Goal: Answer question/provide support

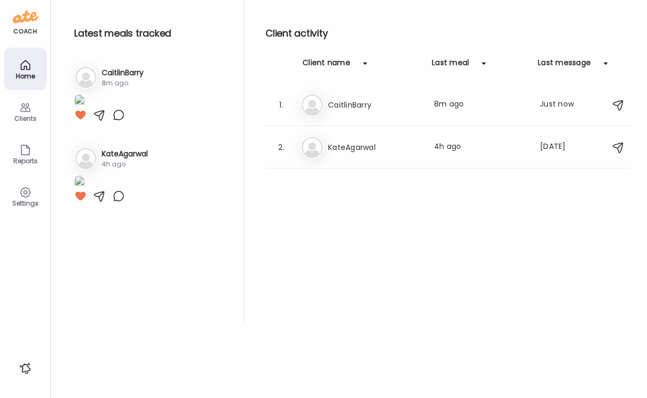
click at [85, 109] on img at bounding box center [79, 101] width 11 height 14
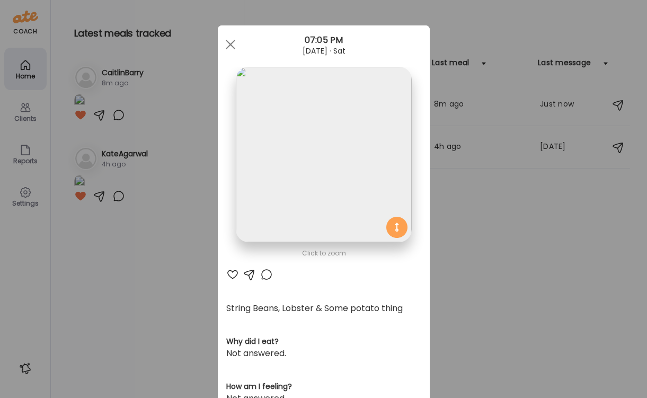
click at [231, 275] on div at bounding box center [232, 274] width 13 height 13
click at [185, 255] on div "Ate Coach Dashboard Wahoo! It’s official Take a moment to set up your Coach Pro…" at bounding box center [323, 199] width 647 height 398
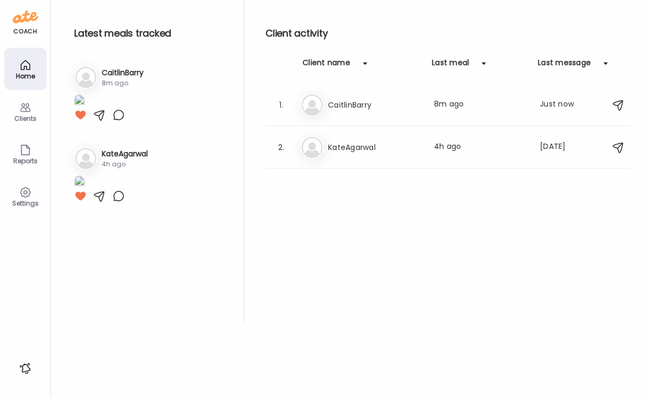
scroll to position [93, 0]
click at [17, 113] on div "Clients" at bounding box center [25, 111] width 42 height 42
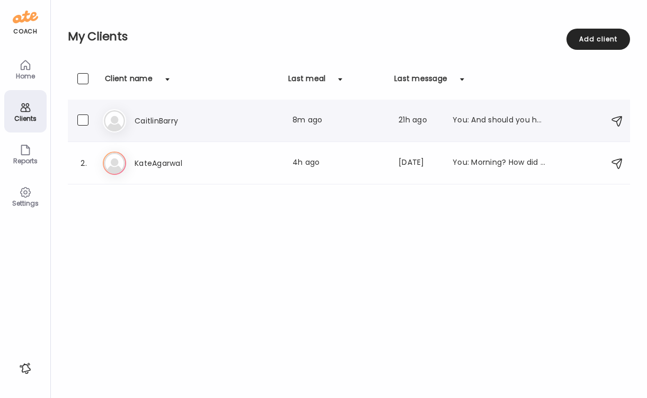
click at [195, 119] on h3 "CaitlinBarry" at bounding box center [181, 121] width 93 height 13
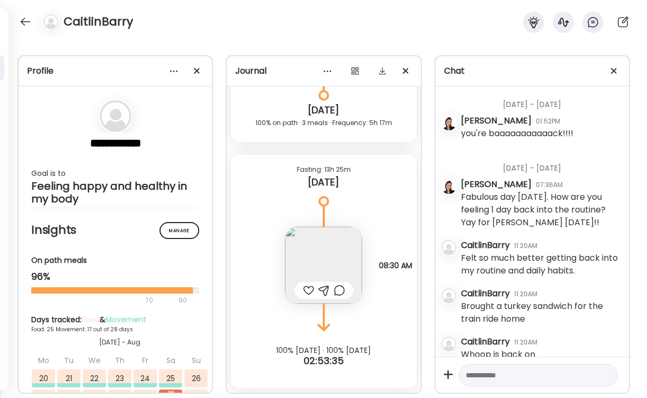
scroll to position [16068, 0]
click at [303, 287] on div at bounding box center [308, 290] width 11 height 13
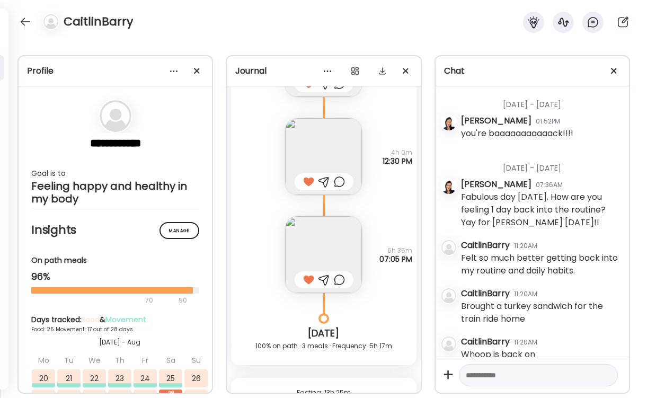
scroll to position [15802, 0]
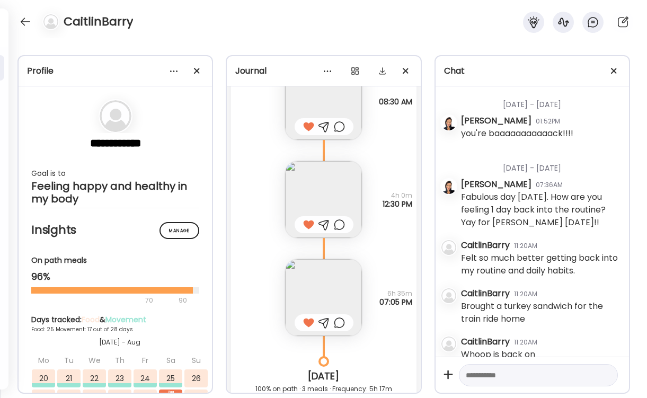
click at [485, 372] on textarea at bounding box center [529, 375] width 126 height 13
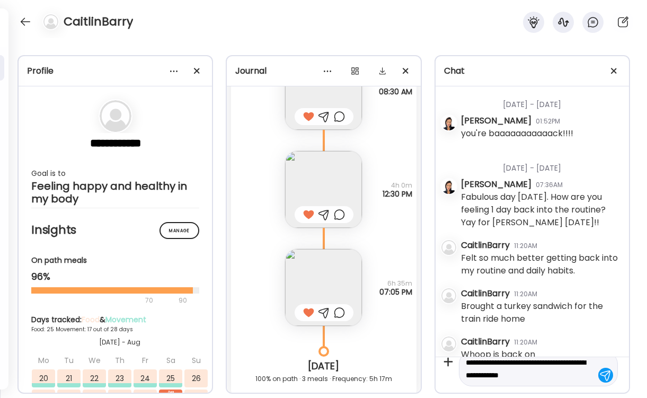
scroll to position [12, 0]
type textarea "**********"
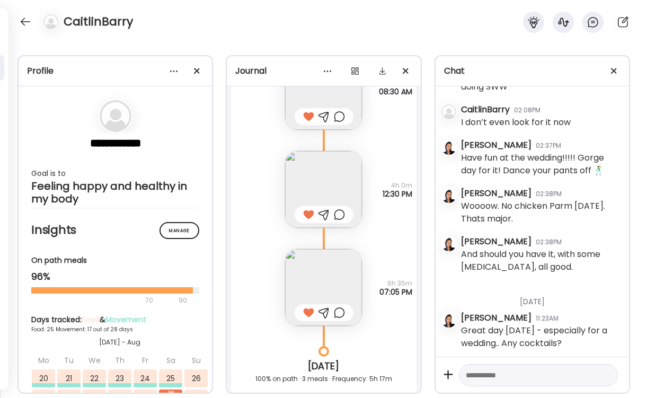
scroll to position [23647, 0]
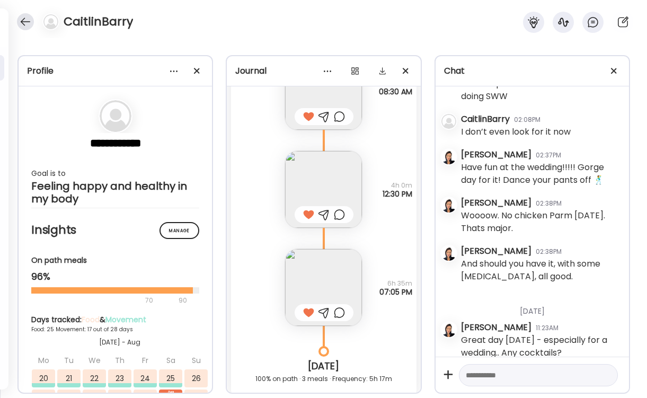
click at [26, 22] on div at bounding box center [25, 21] width 17 height 17
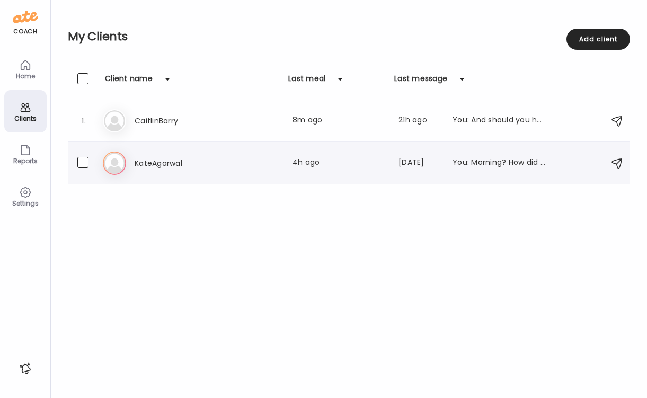
click at [212, 165] on h3 "KateAgarwal" at bounding box center [181, 163] width 93 height 13
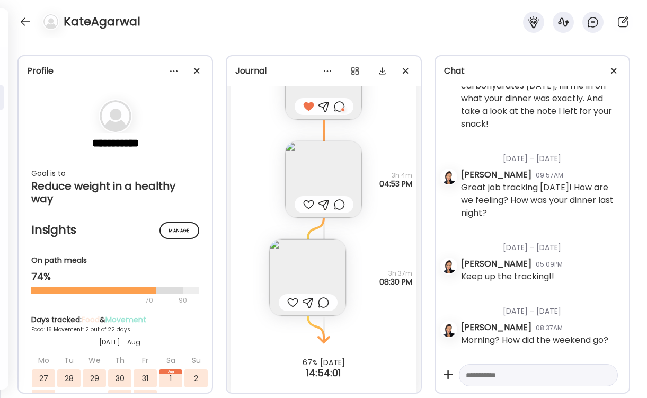
scroll to position [13502, 0]
click at [321, 248] on img at bounding box center [307, 278] width 77 height 77
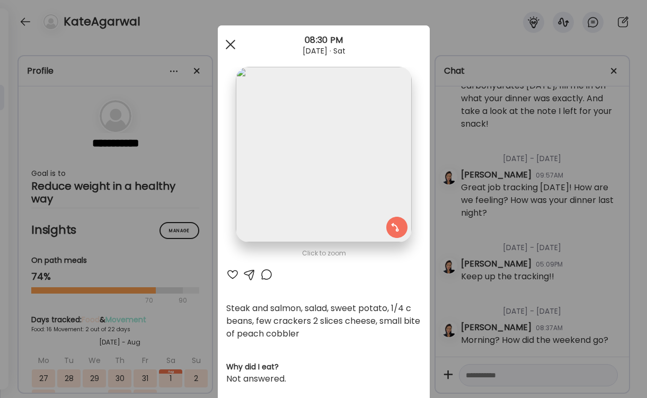
click at [230, 43] on div at bounding box center [230, 44] width 21 height 21
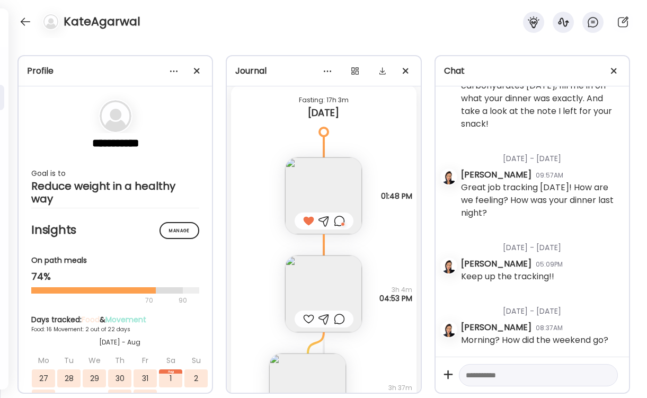
scroll to position [13391, 0]
click at [308, 278] on img at bounding box center [323, 290] width 77 height 77
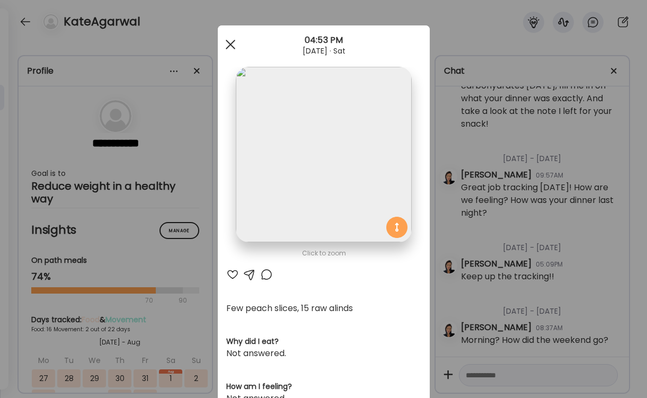
click at [231, 46] on div at bounding box center [230, 44] width 21 height 21
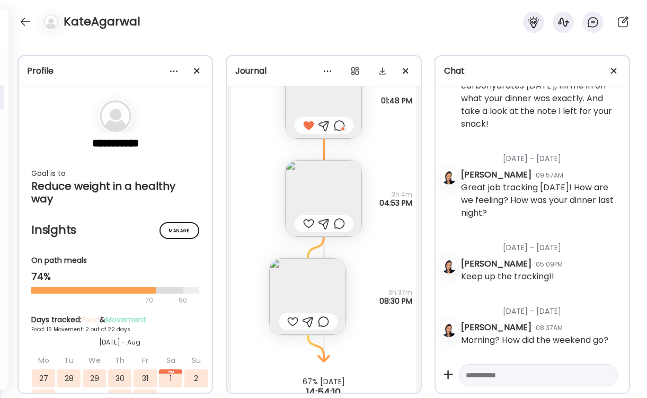
scroll to position [13502, 0]
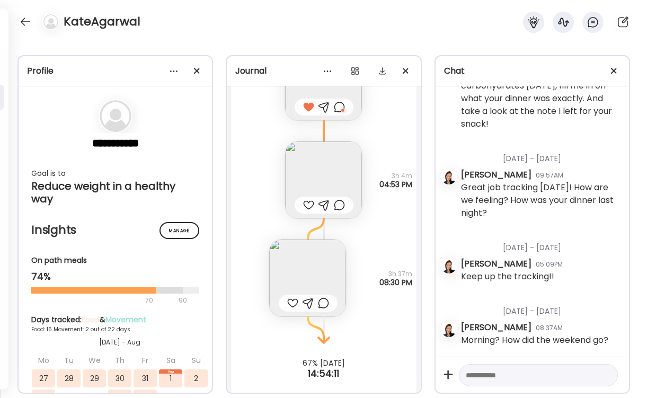
click at [313, 267] on img at bounding box center [307, 278] width 77 height 77
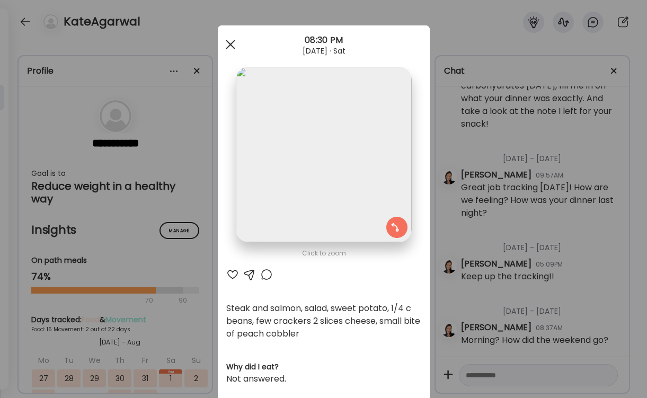
click at [229, 41] on div at bounding box center [230, 44] width 21 height 21
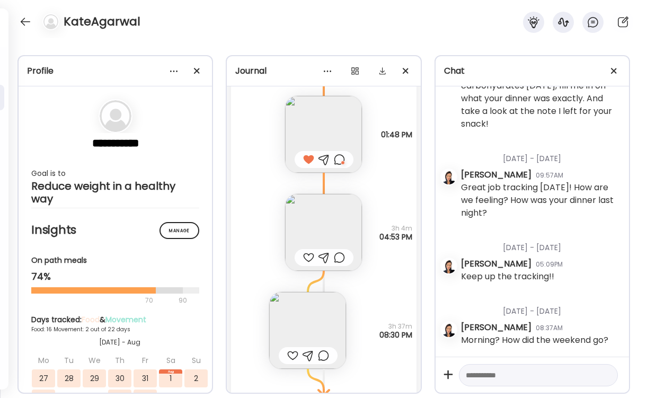
scroll to position [13448, 0]
click at [336, 109] on img at bounding box center [323, 136] width 77 height 77
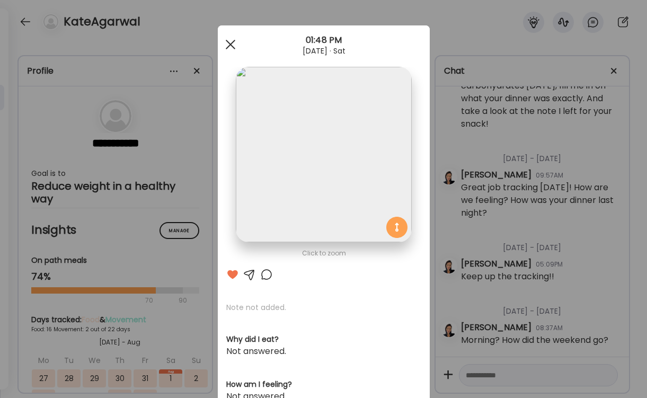
click at [234, 42] on div at bounding box center [230, 44] width 21 height 21
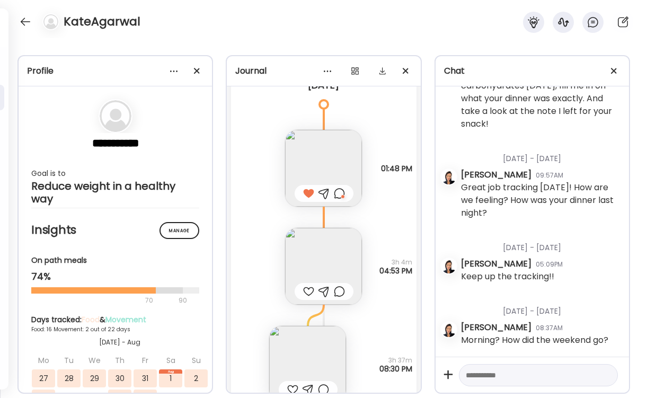
scroll to position [13486, 0]
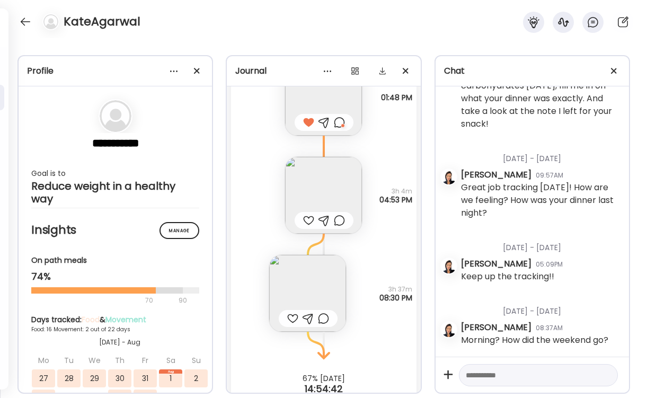
click at [310, 265] on img at bounding box center [307, 293] width 77 height 77
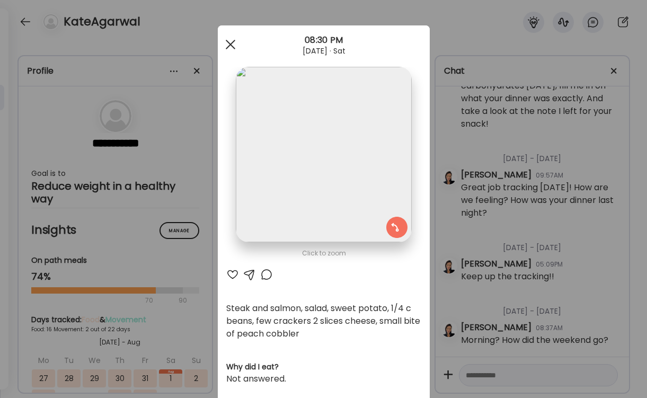
click at [230, 42] on div at bounding box center [230, 44] width 21 height 21
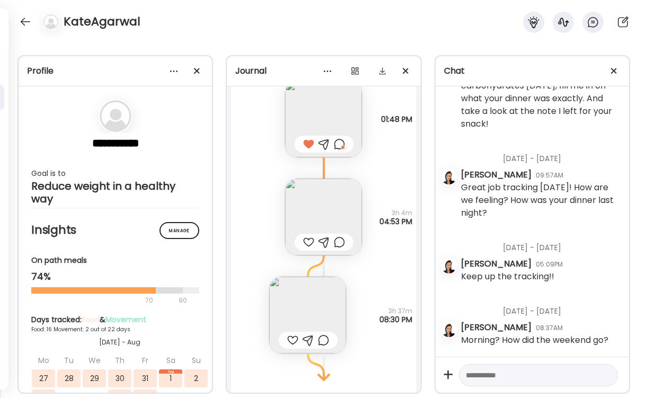
scroll to position [13502, 0]
